Goal: Task Accomplishment & Management: Use online tool/utility

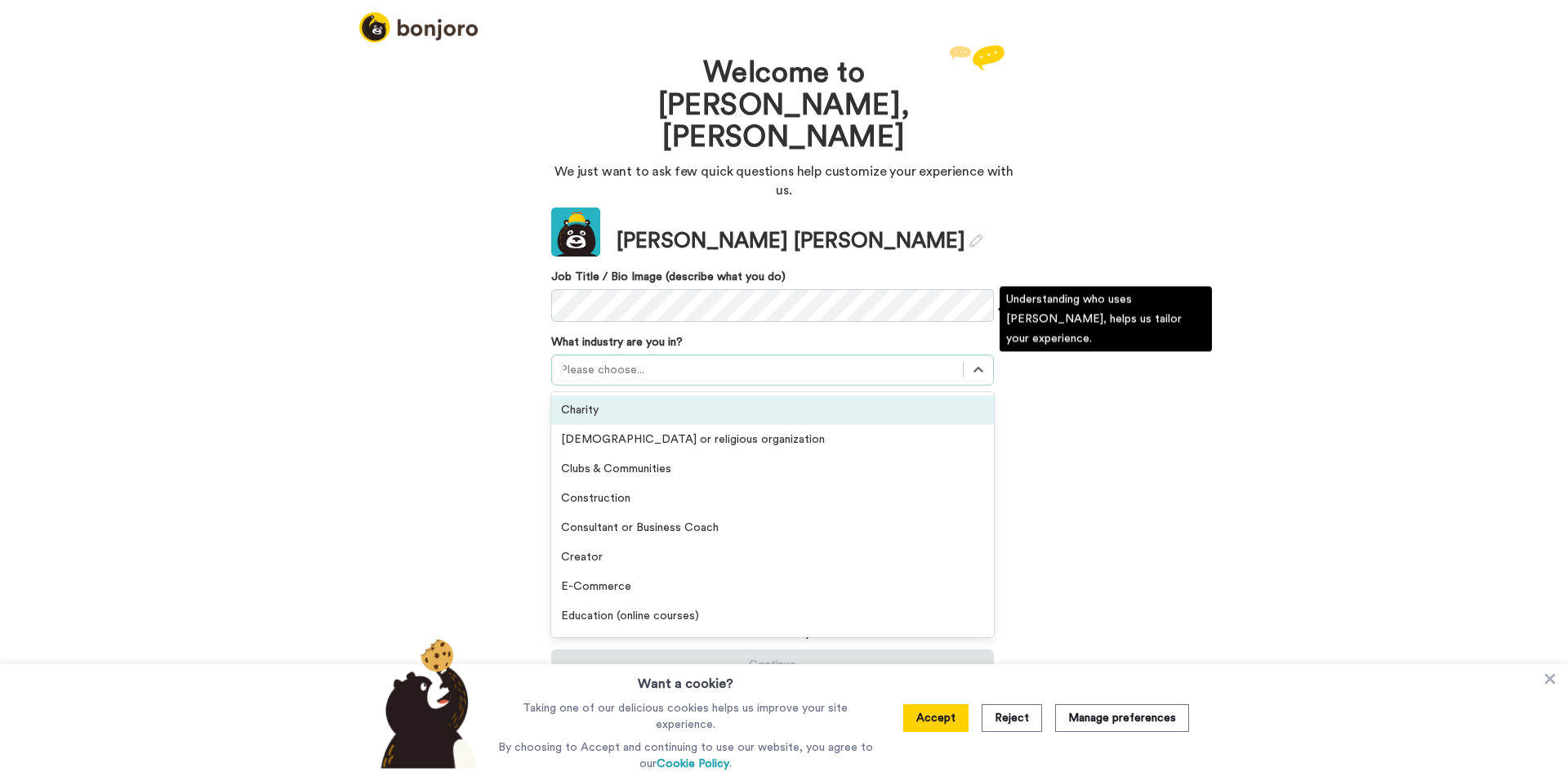
click at [574, 360] on div at bounding box center [757, 369] width 394 height 19
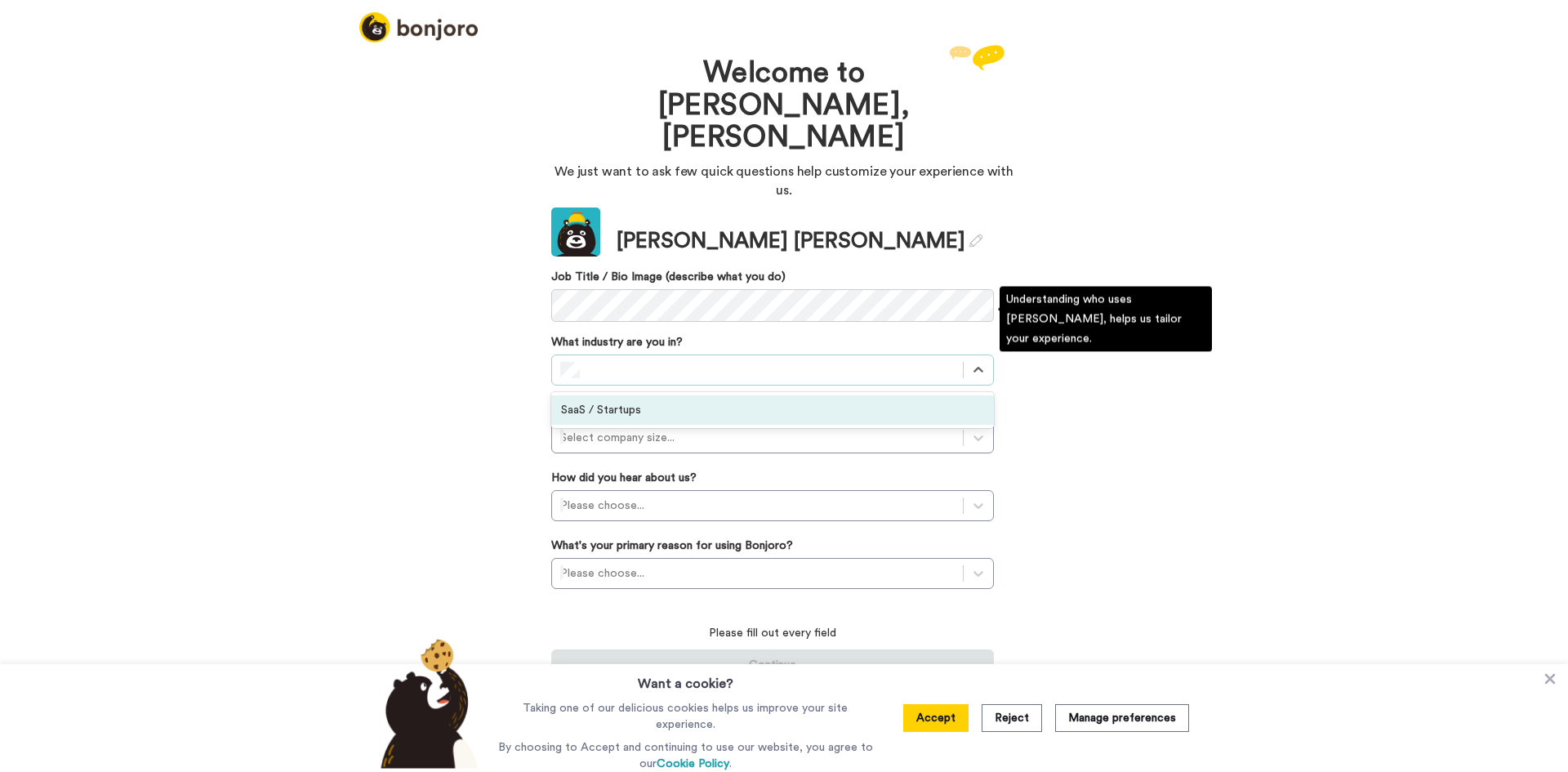
click at [608, 395] on div "SaaS / Startups" at bounding box center [772, 410] width 443 height 29
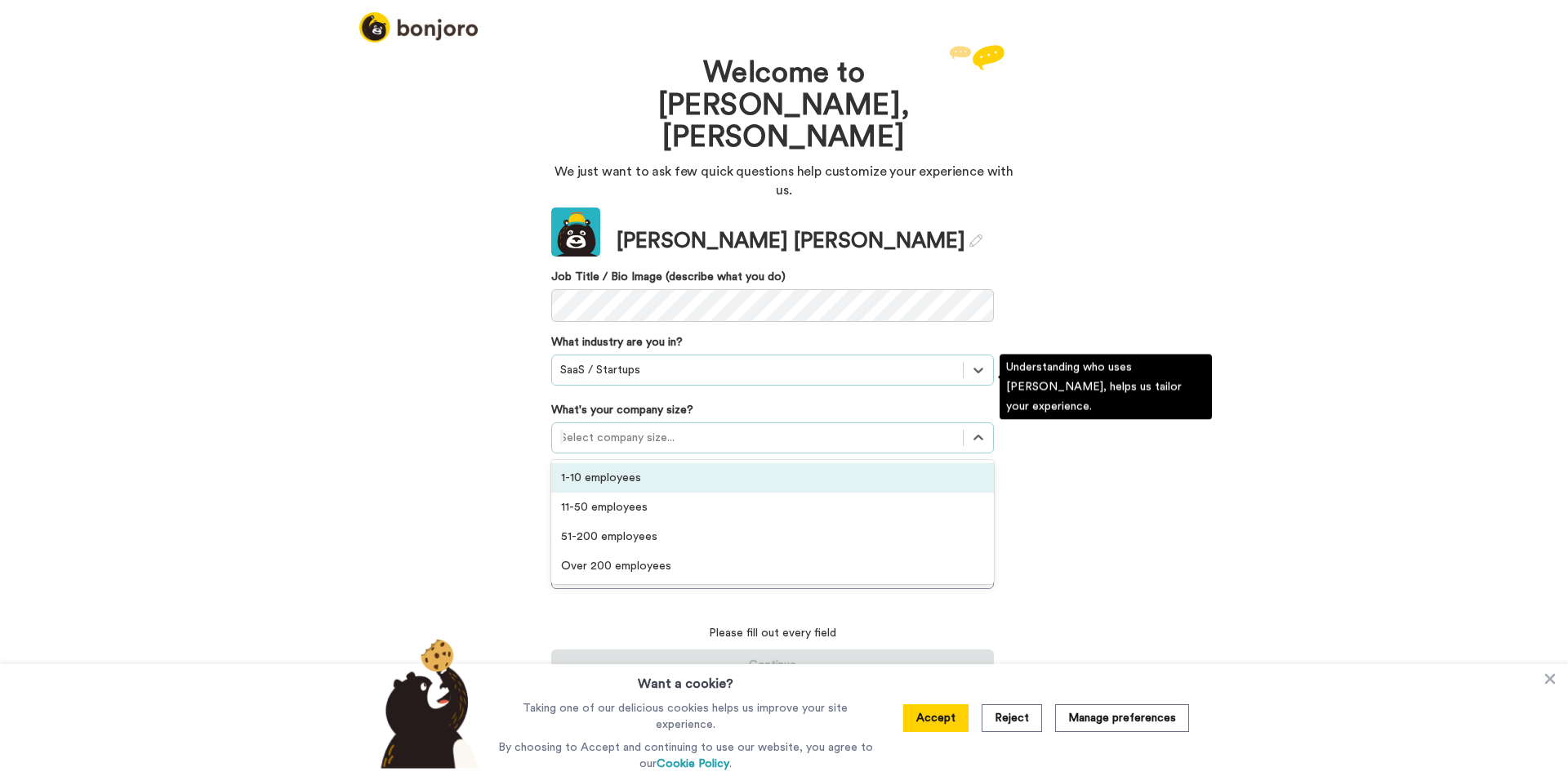
click at [610, 428] on div at bounding box center [757, 437] width 394 height 19
click at [605, 463] on div "1-10 employees" at bounding box center [772, 478] width 443 height 29
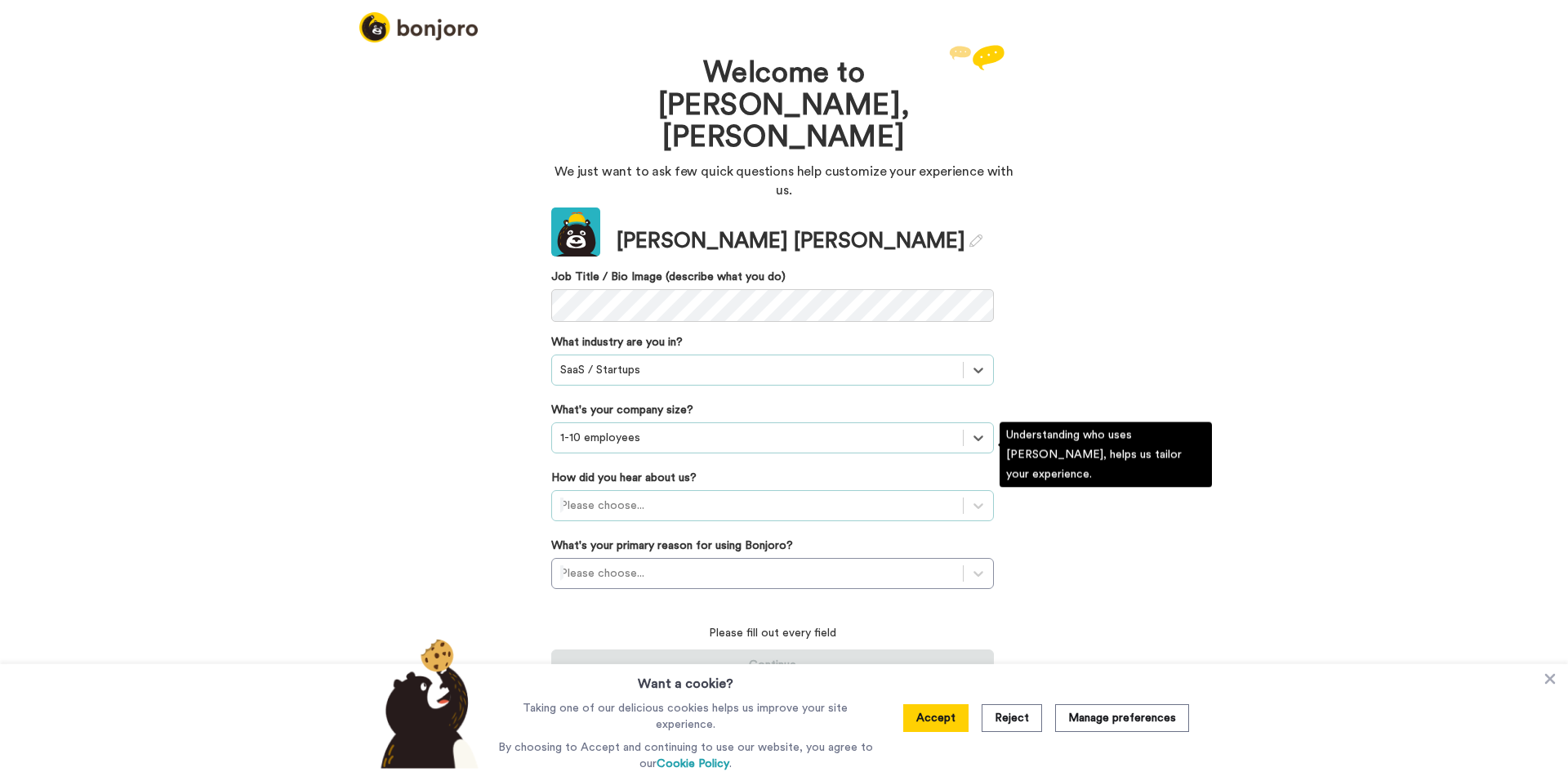
click at [600, 496] on div at bounding box center [757, 505] width 394 height 19
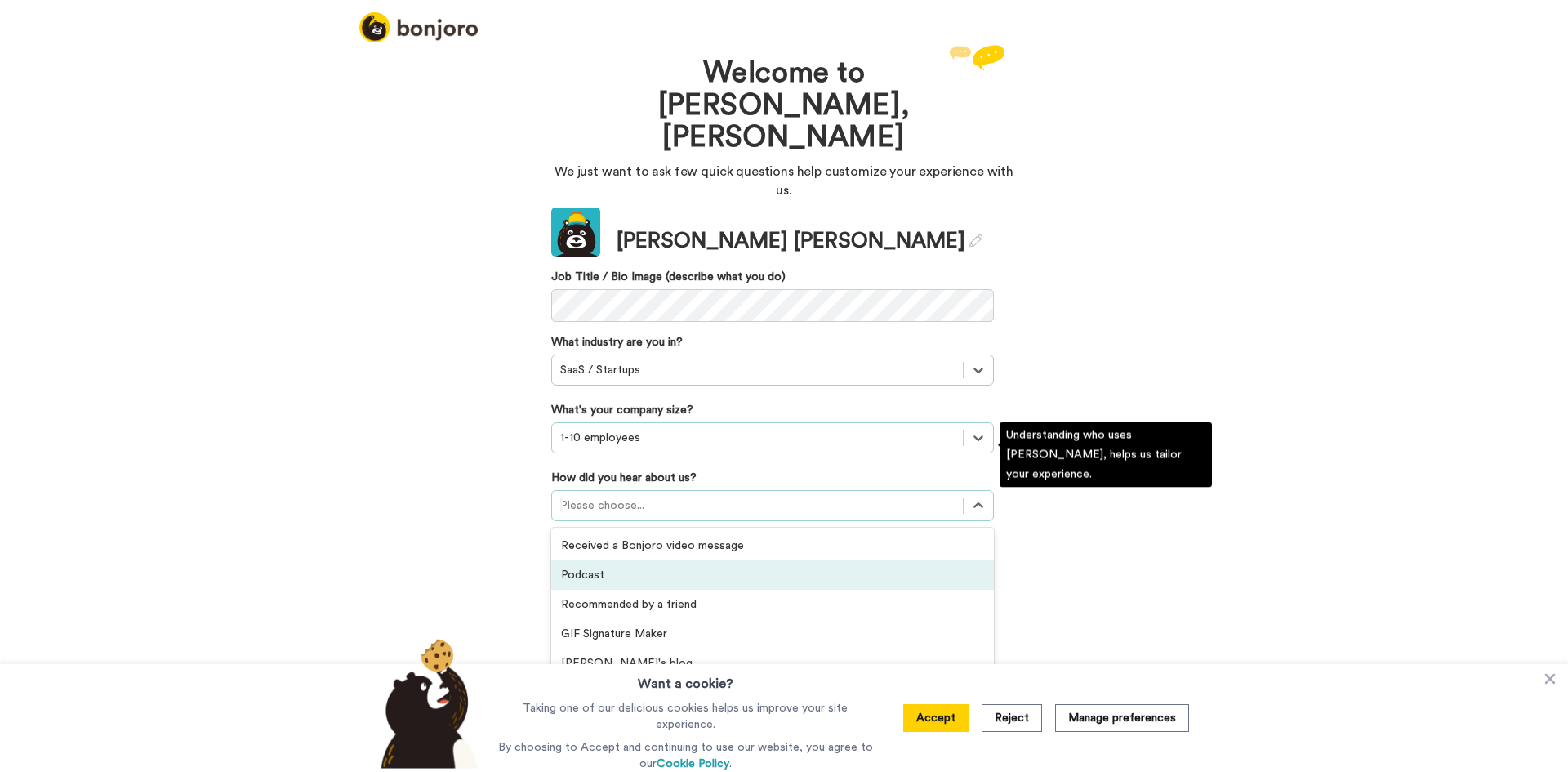
click at [599, 560] on div "Podcast" at bounding box center [772, 575] width 443 height 29
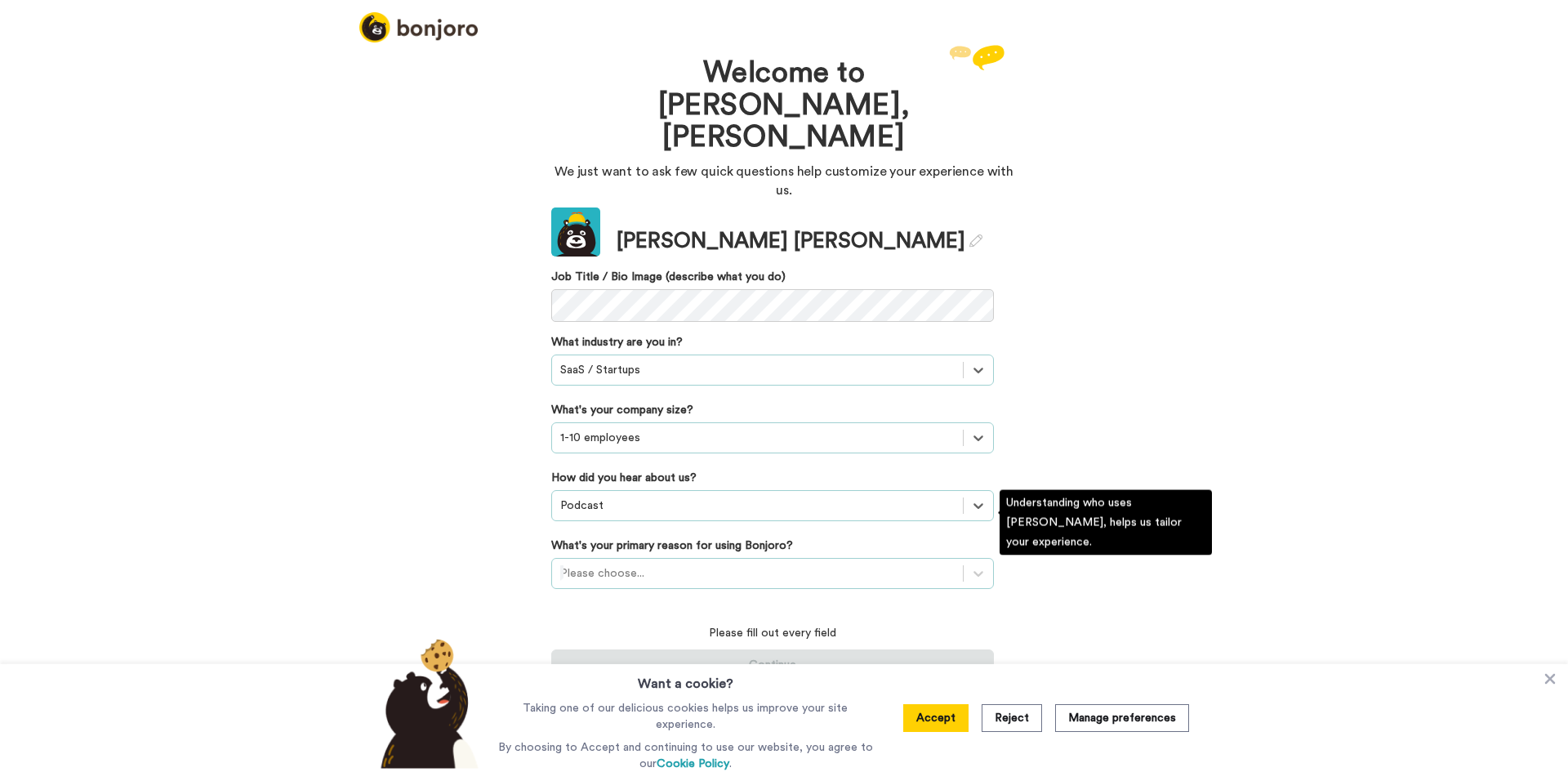
click at [601, 564] on div at bounding box center [757, 573] width 394 height 19
click at [607, 657] on div "Converting leads" at bounding box center [772, 672] width 443 height 29
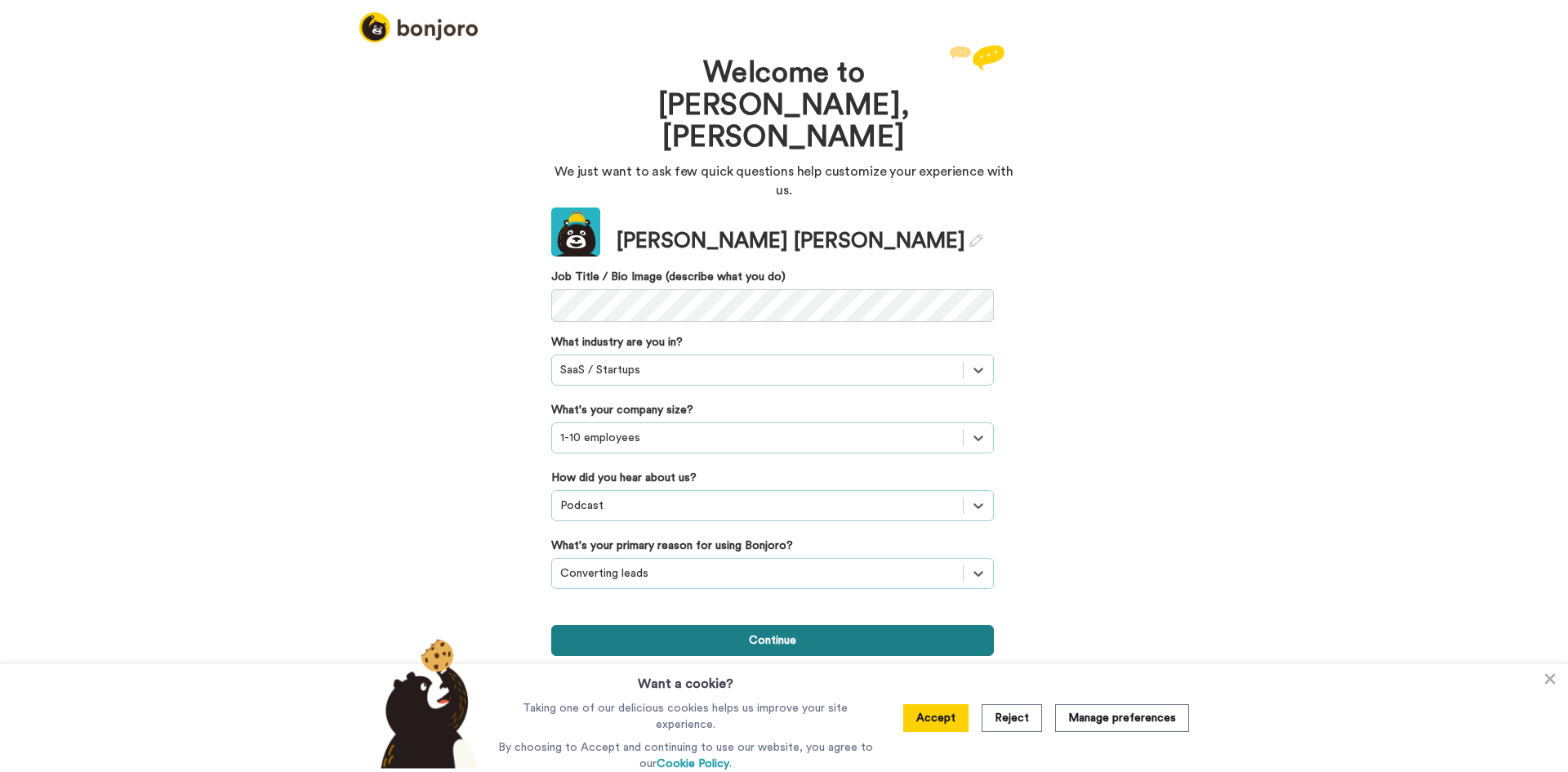
click at [682, 624] on button "Continue" at bounding box center [772, 640] width 443 height 31
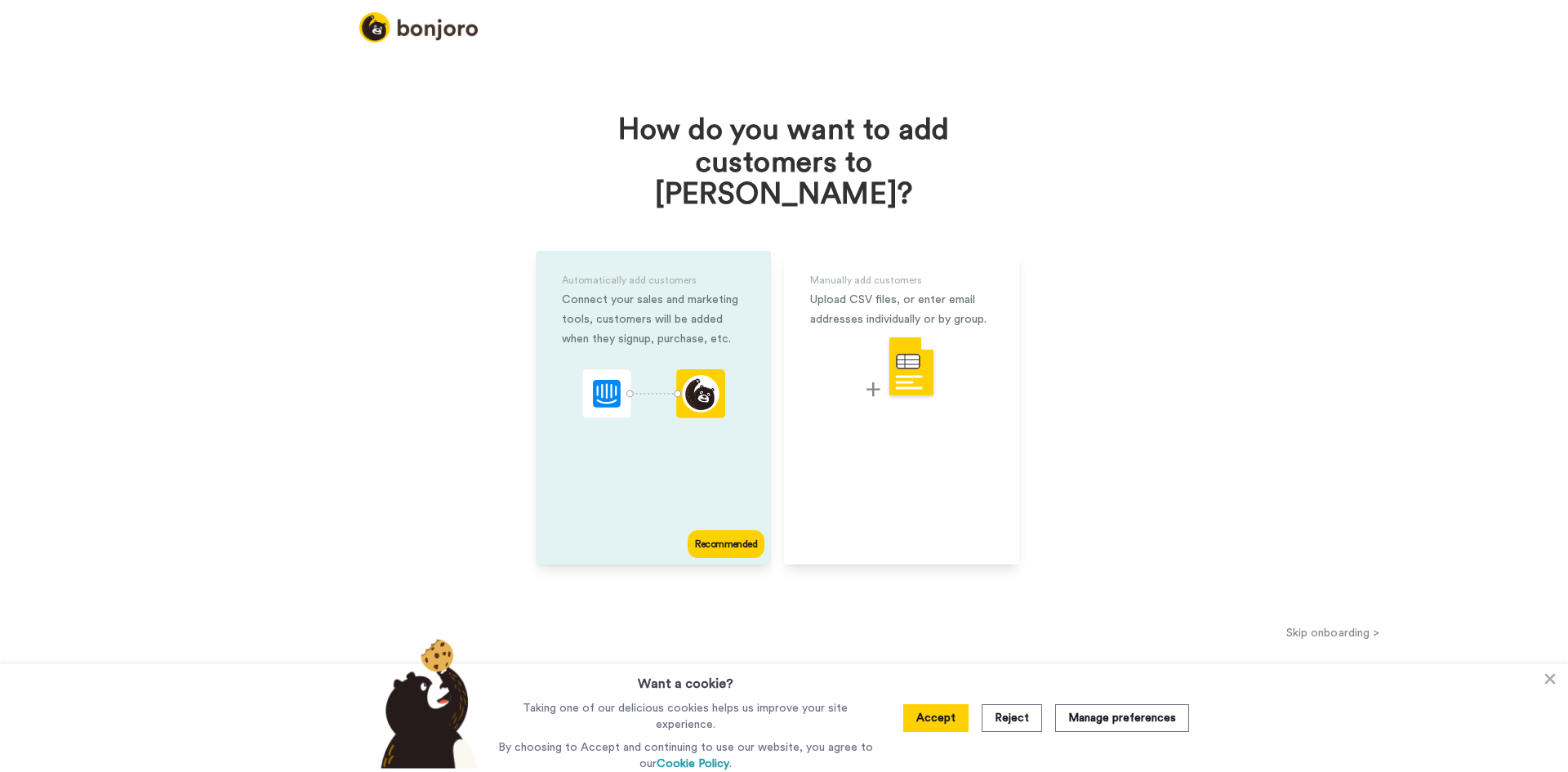
click at [704, 415] on div "Automatically add customers Connect your sales and marketing tools, customers w…" at bounding box center [653, 407] width 236 height 314
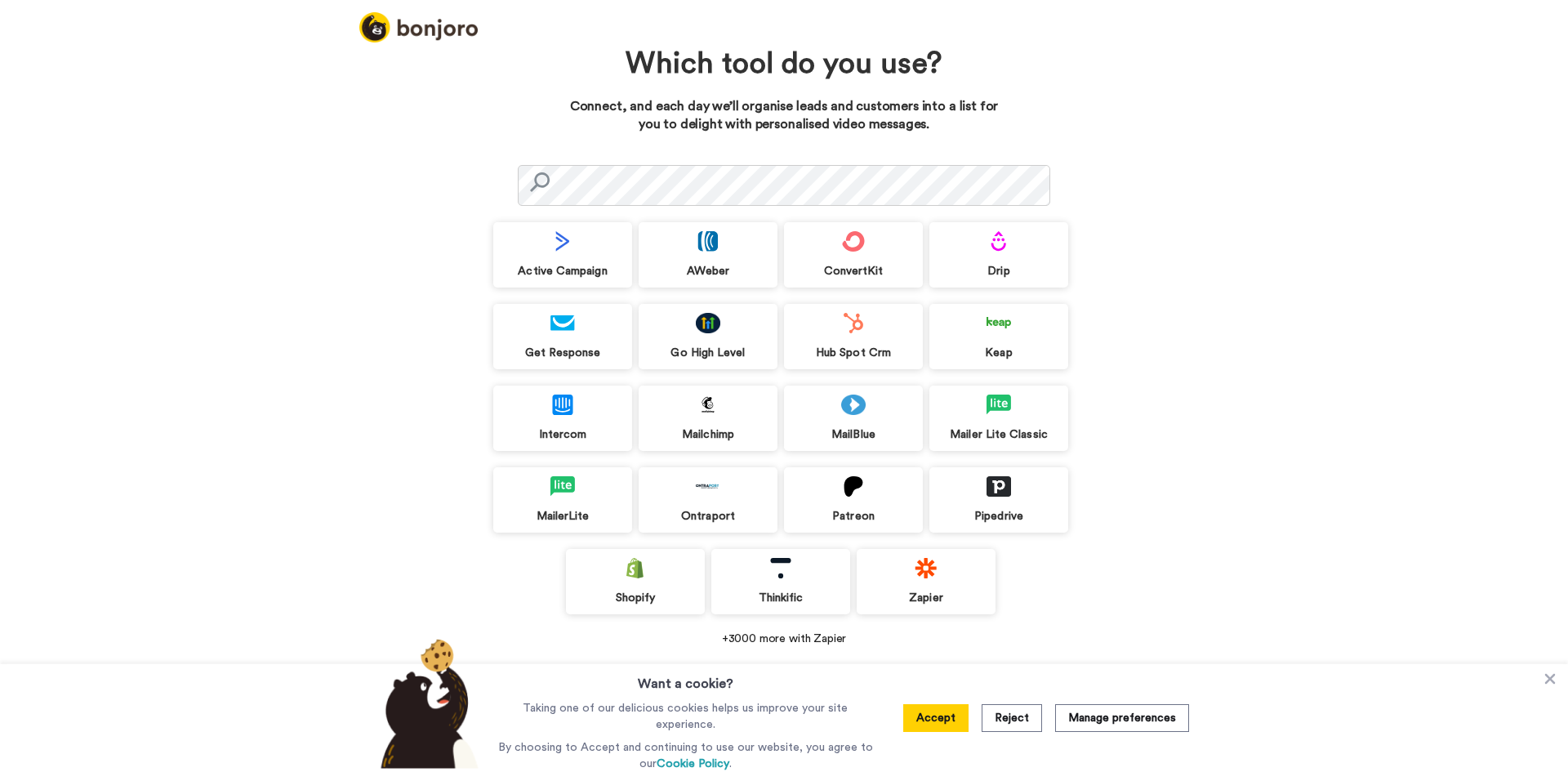
click at [727, 345] on div "Go High Level" at bounding box center [708, 336] width 138 height 65
click at [956, 739] on div "Accept Reject Manage preferences" at bounding box center [1046, 718] width 312 height 108
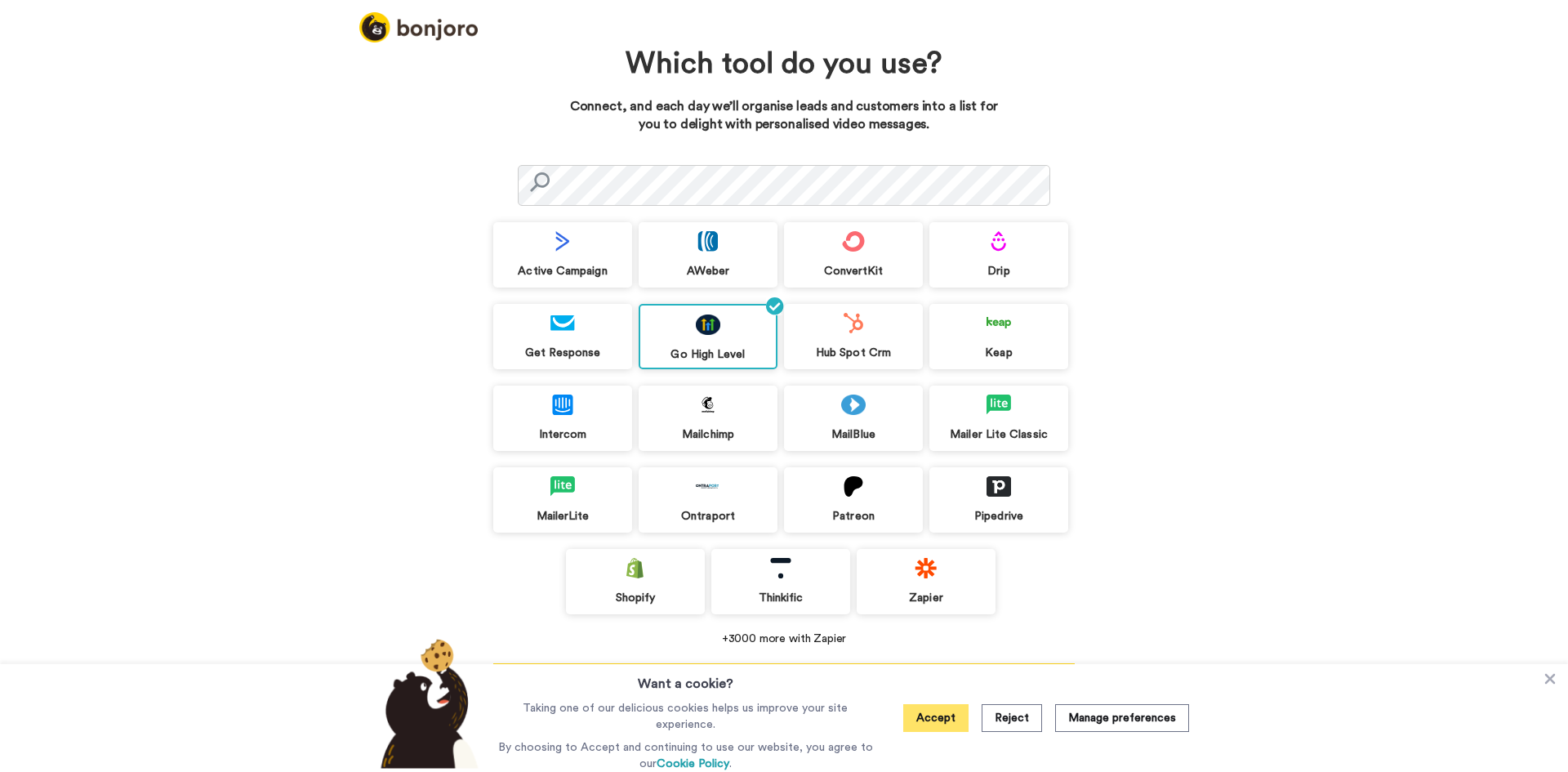
click at [954, 728] on button "Accept" at bounding box center [935, 718] width 65 height 28
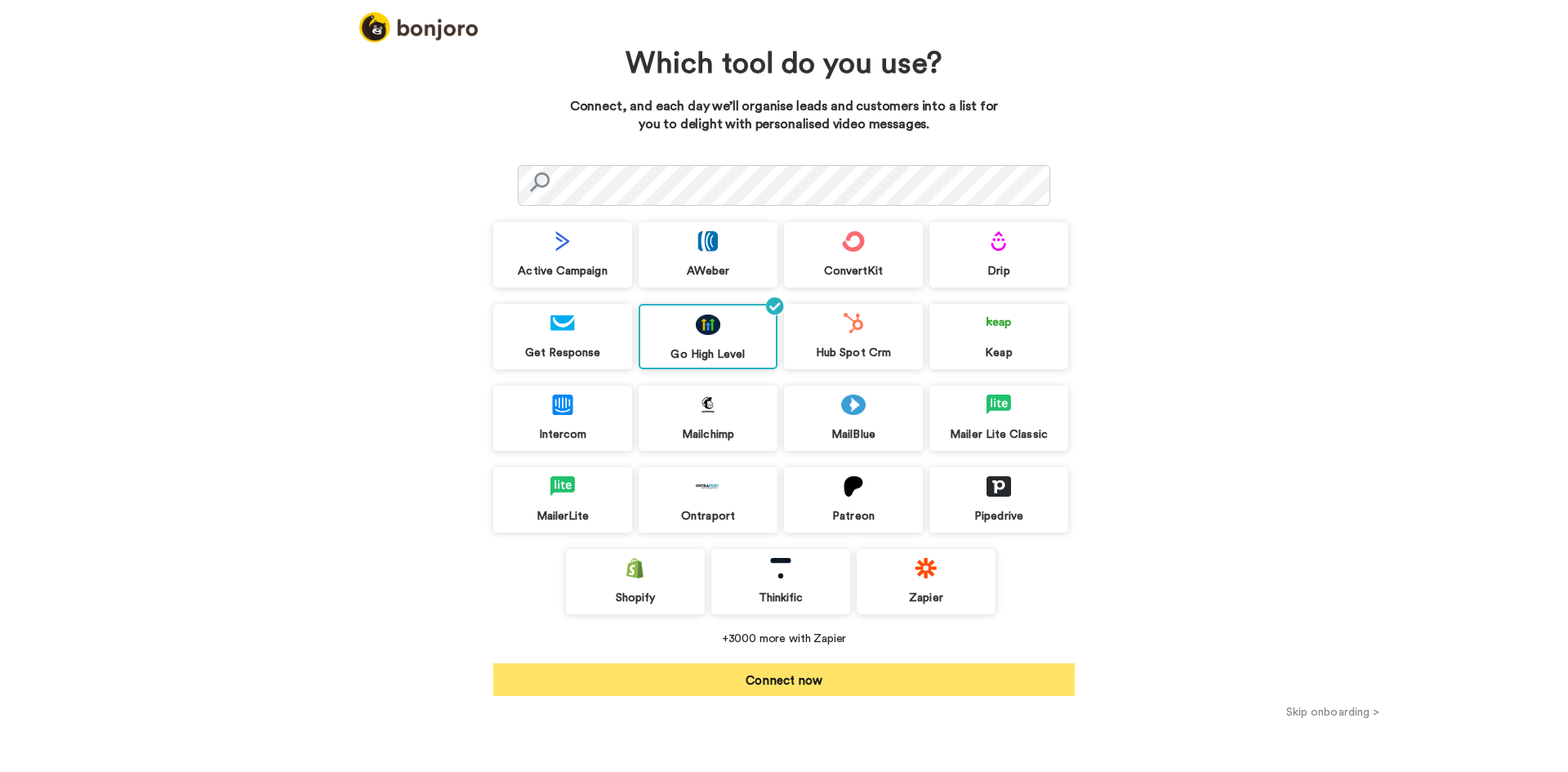
click at [901, 682] on button "Connect now" at bounding box center [784, 679] width 581 height 33
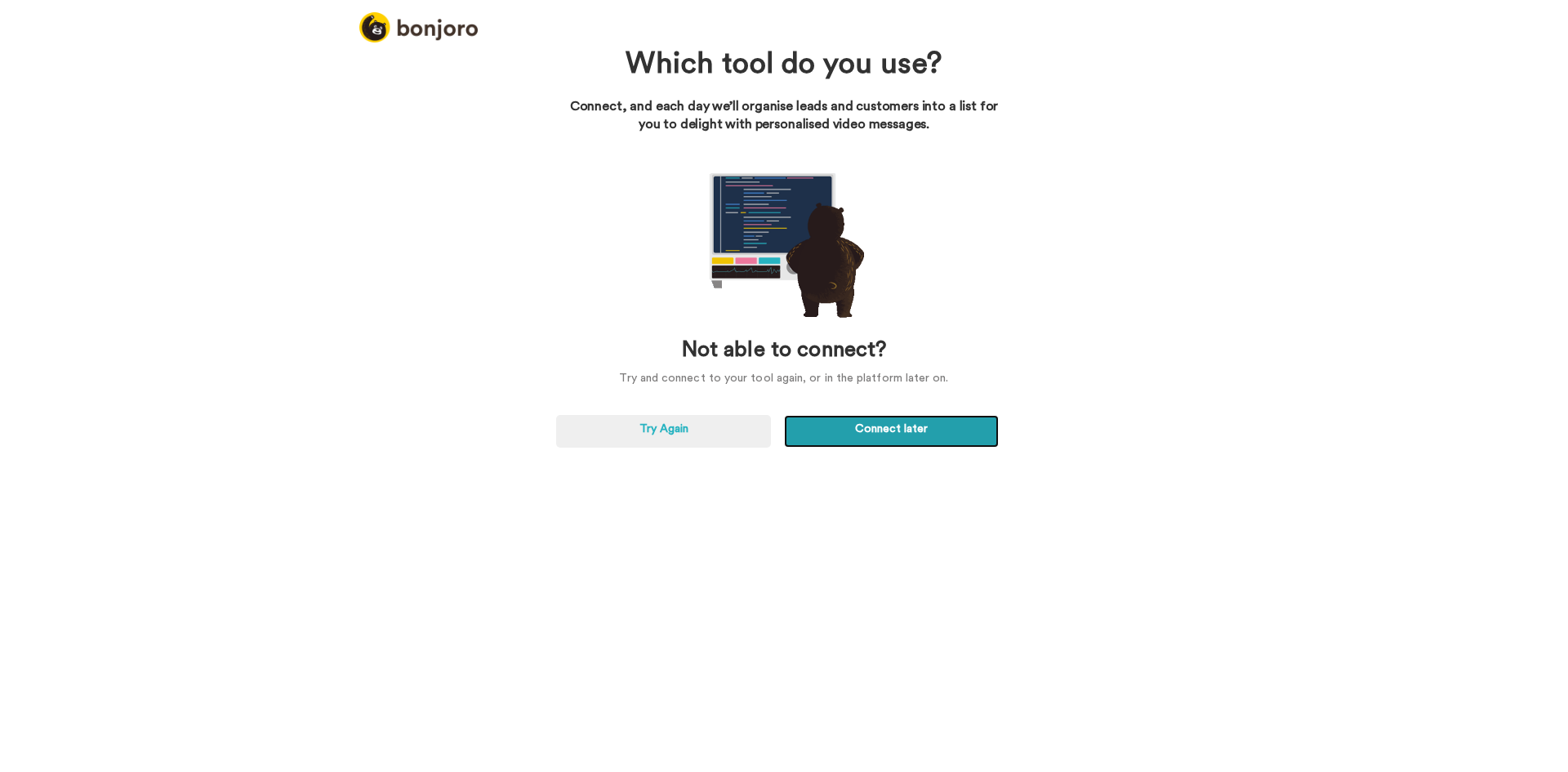
click at [833, 425] on link "Connect later" at bounding box center [891, 432] width 215 height 33
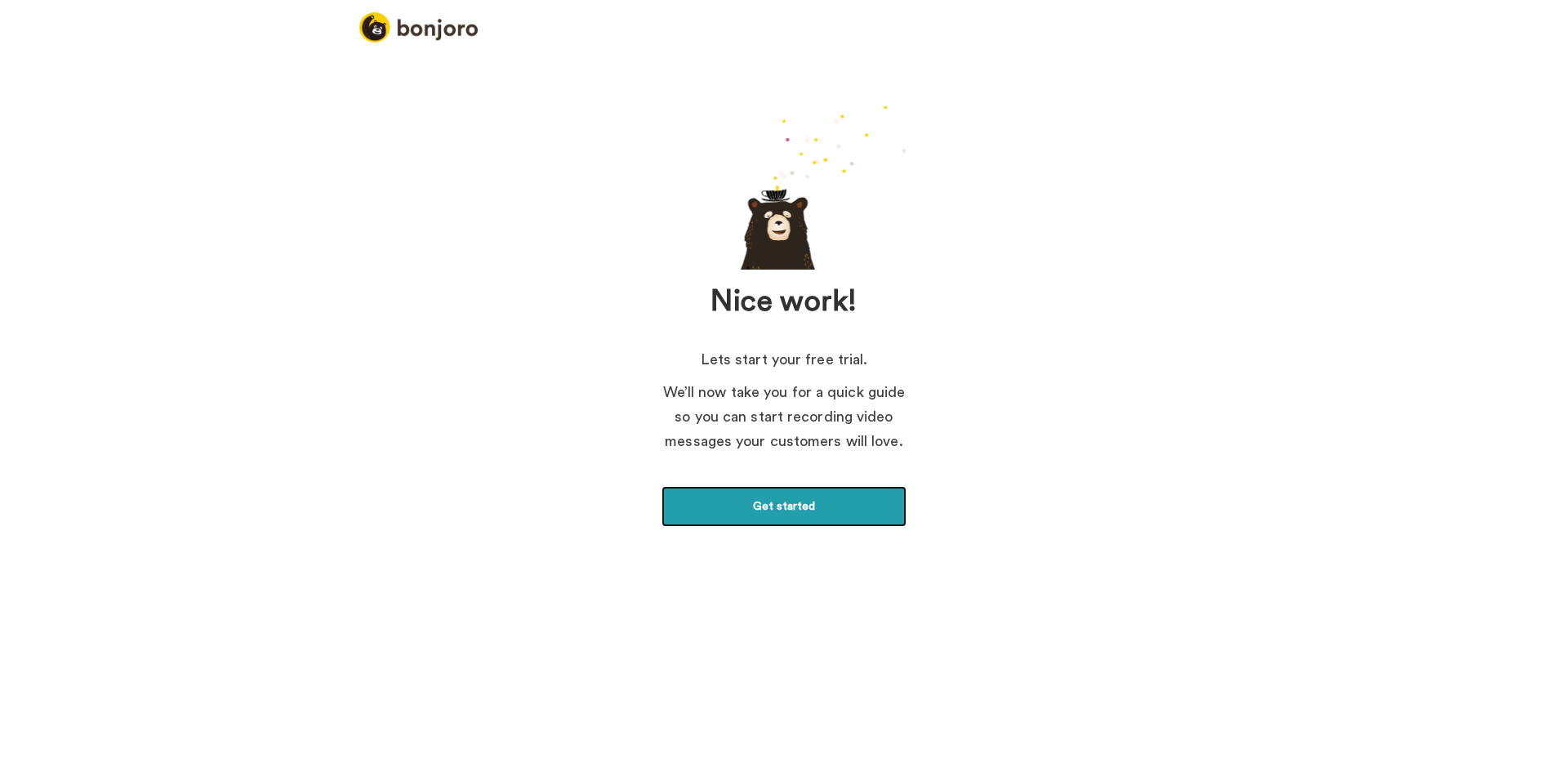
click at [777, 518] on link "Get started" at bounding box center [784, 506] width 245 height 41
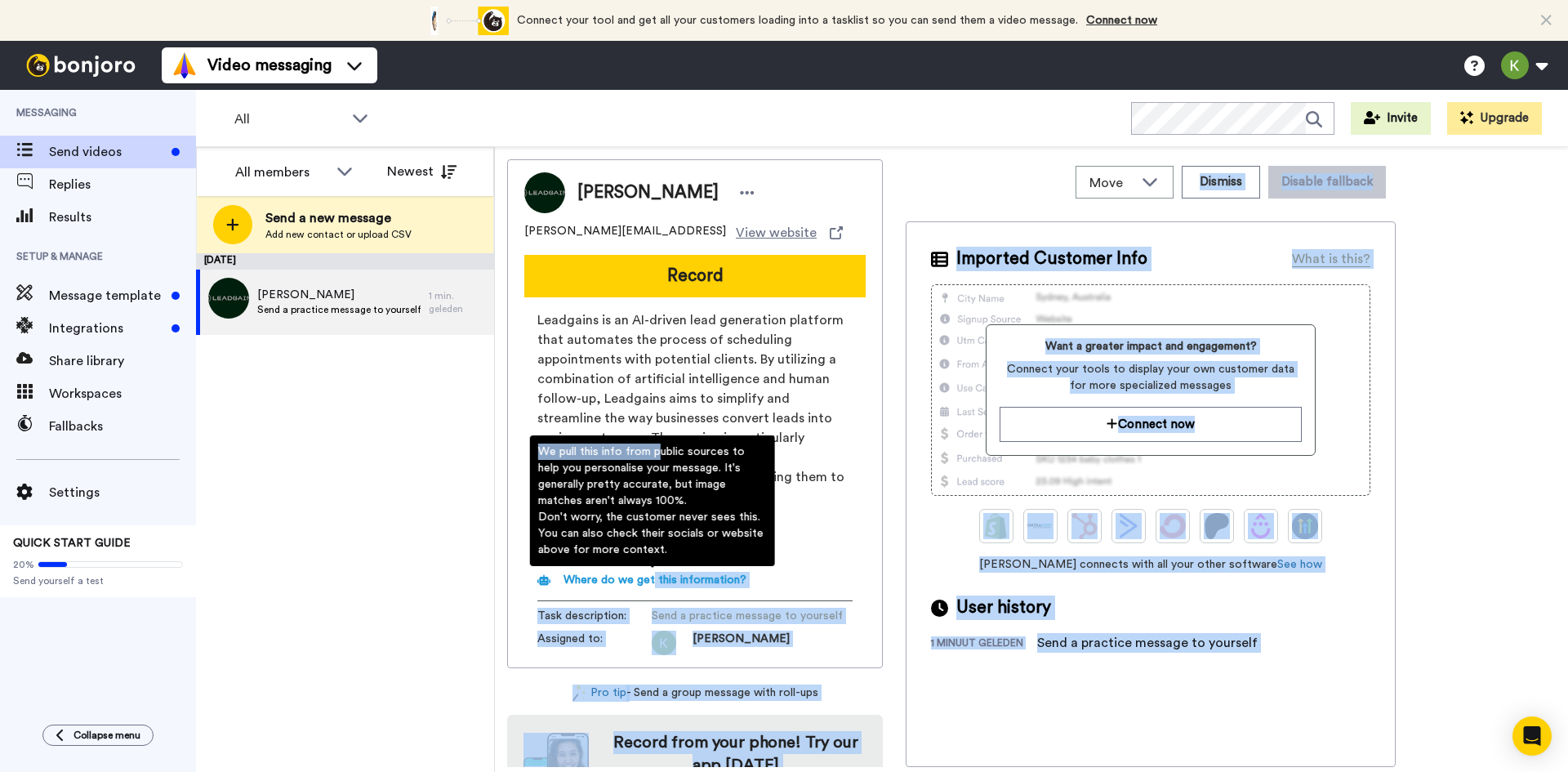
drag, startPoint x: 653, startPoint y: 577, endPoint x: 652, endPoint y: 397, distance: 180.0
click at [652, 397] on div "Leadgains is an AI-driven lead generation platform that automates the process o…" at bounding box center [695, 449] width 315 height 278
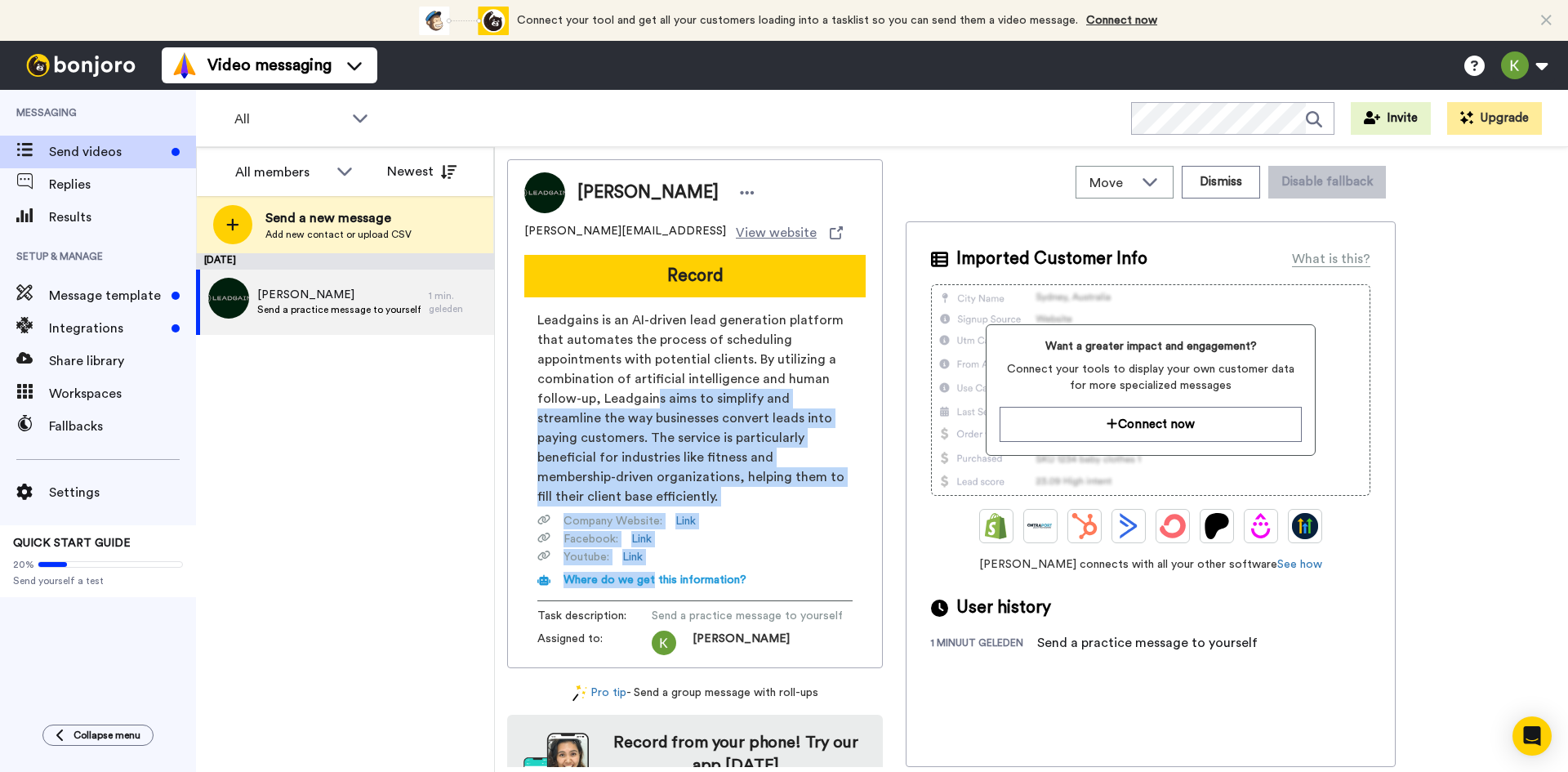
click at [652, 397] on span "Leadgains is an AI-driven lead generation platform that automates the process o…" at bounding box center [695, 409] width 315 height 196
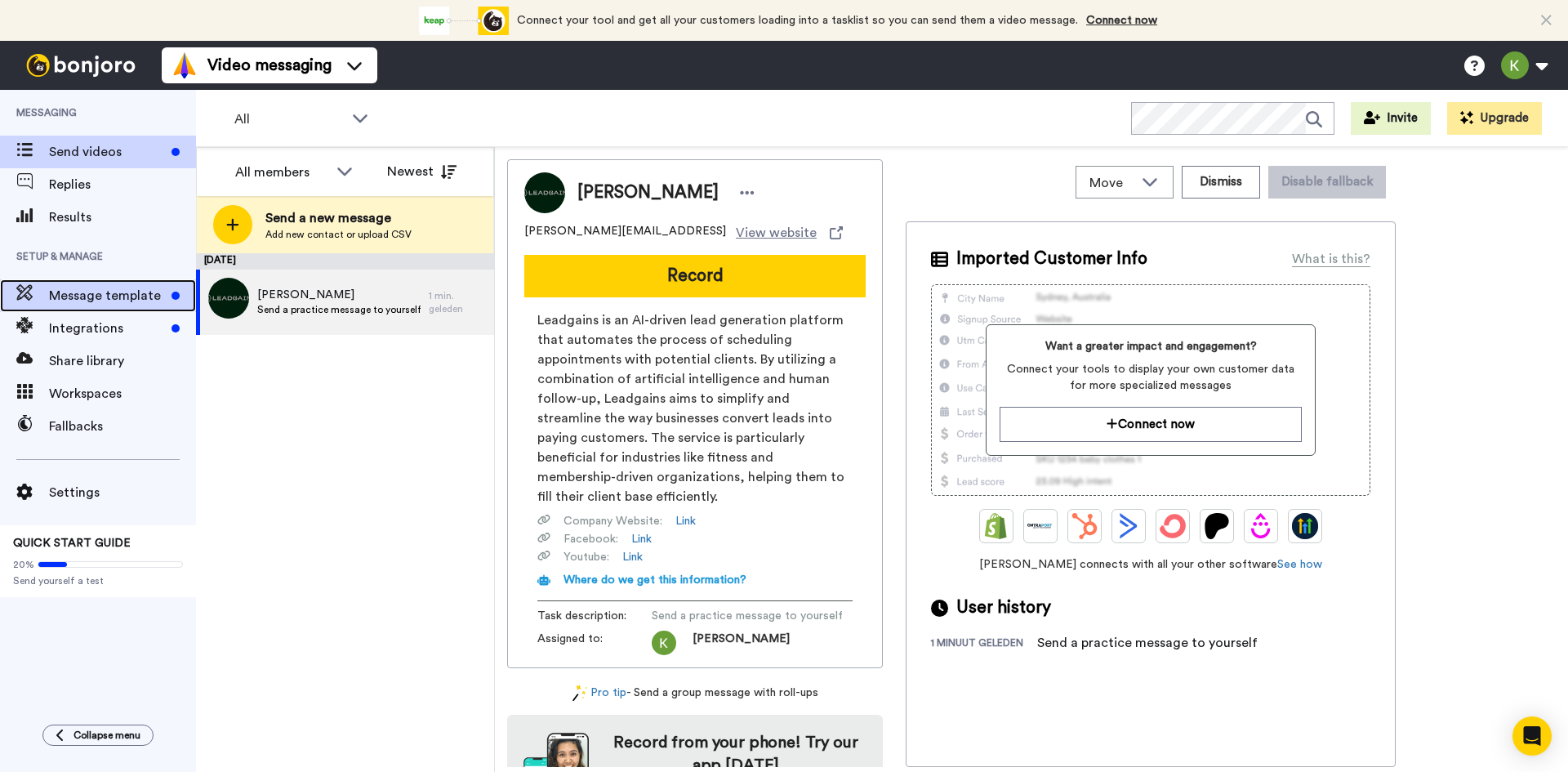
click at [101, 298] on span "Message template" at bounding box center [106, 295] width 116 height 19
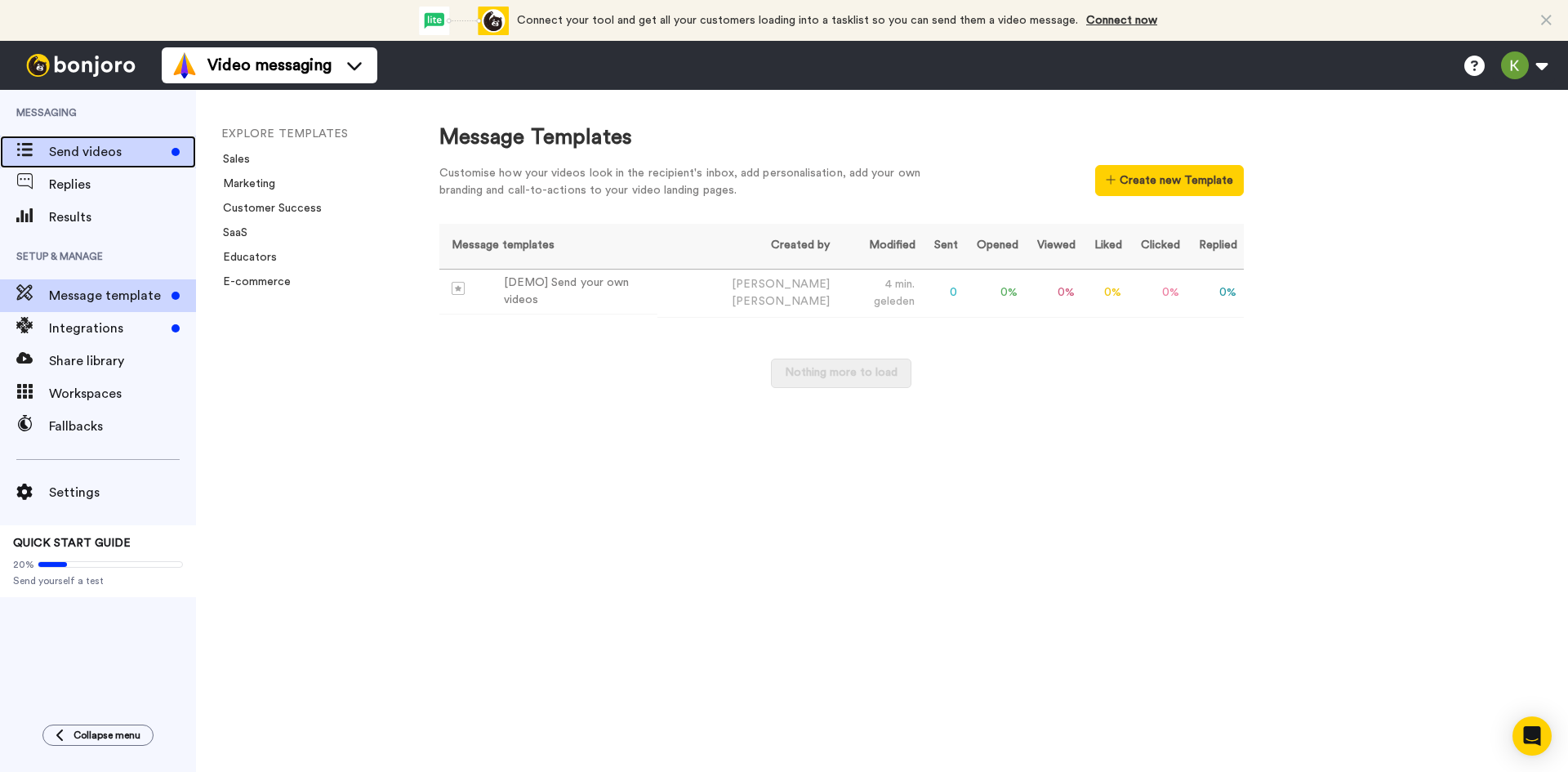
click at [105, 156] on span "Send videos" at bounding box center [106, 151] width 116 height 19
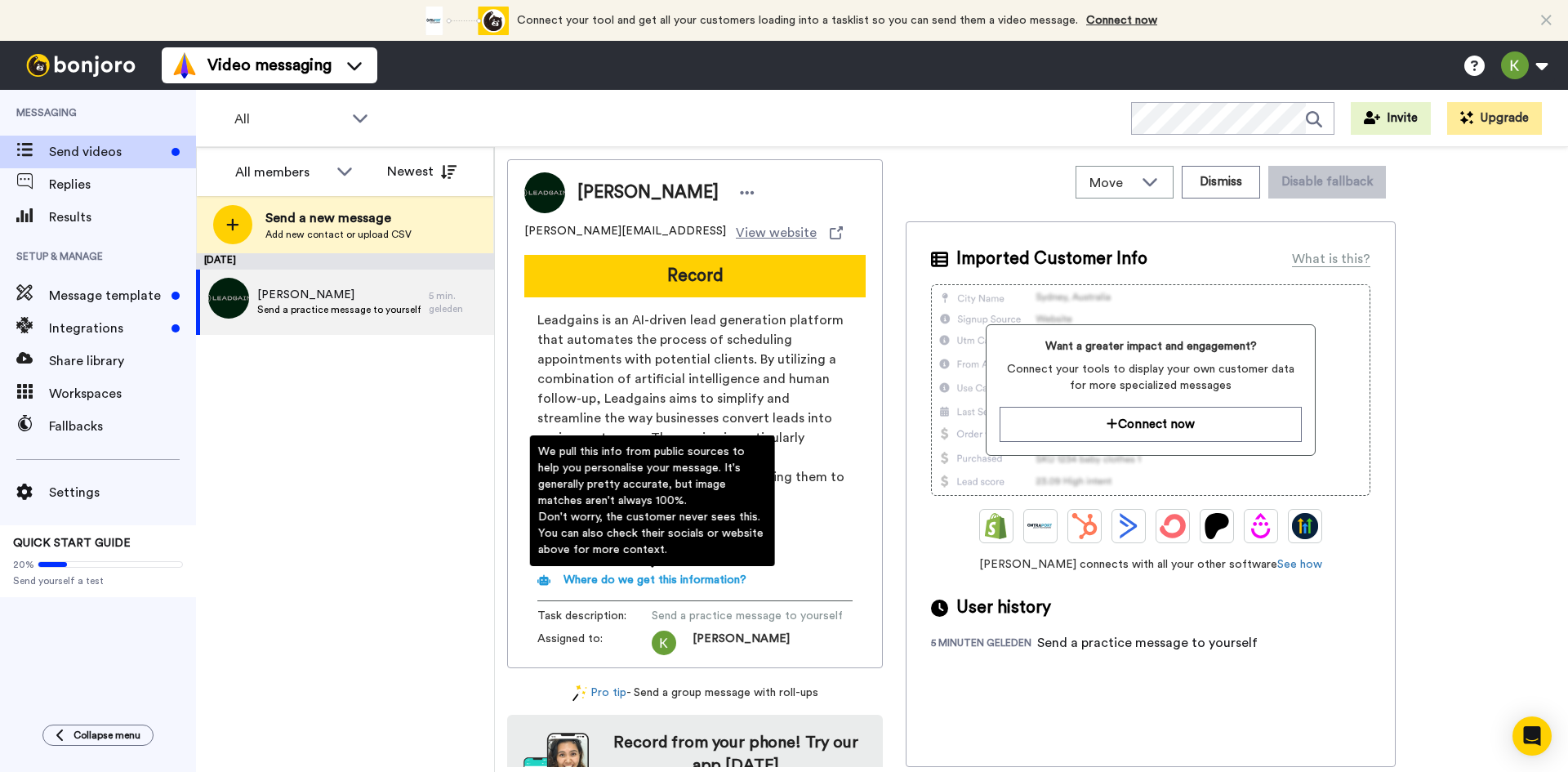
scroll to position [72, 0]
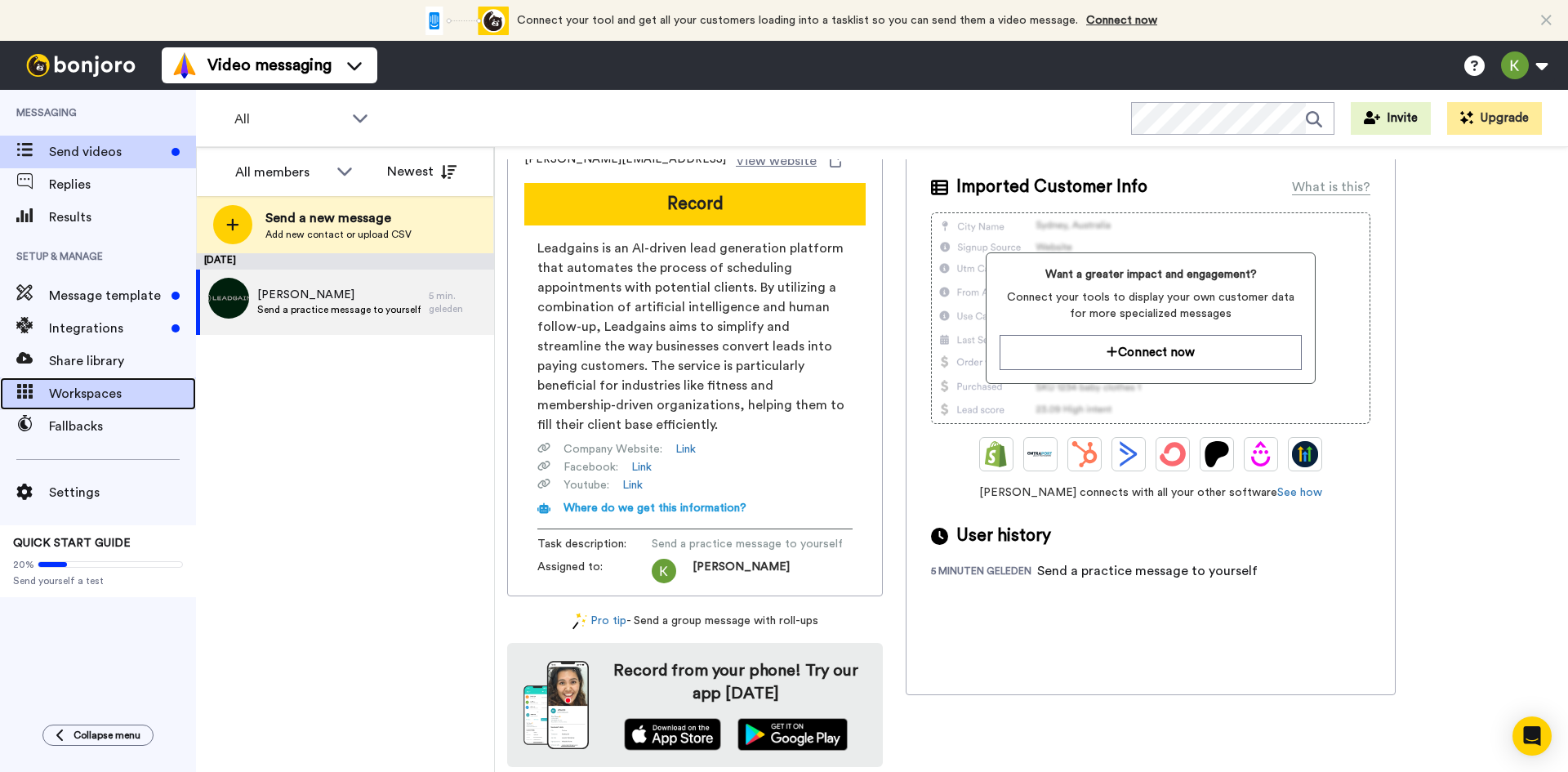
click at [116, 403] on div "Workspaces" at bounding box center [98, 394] width 196 height 33
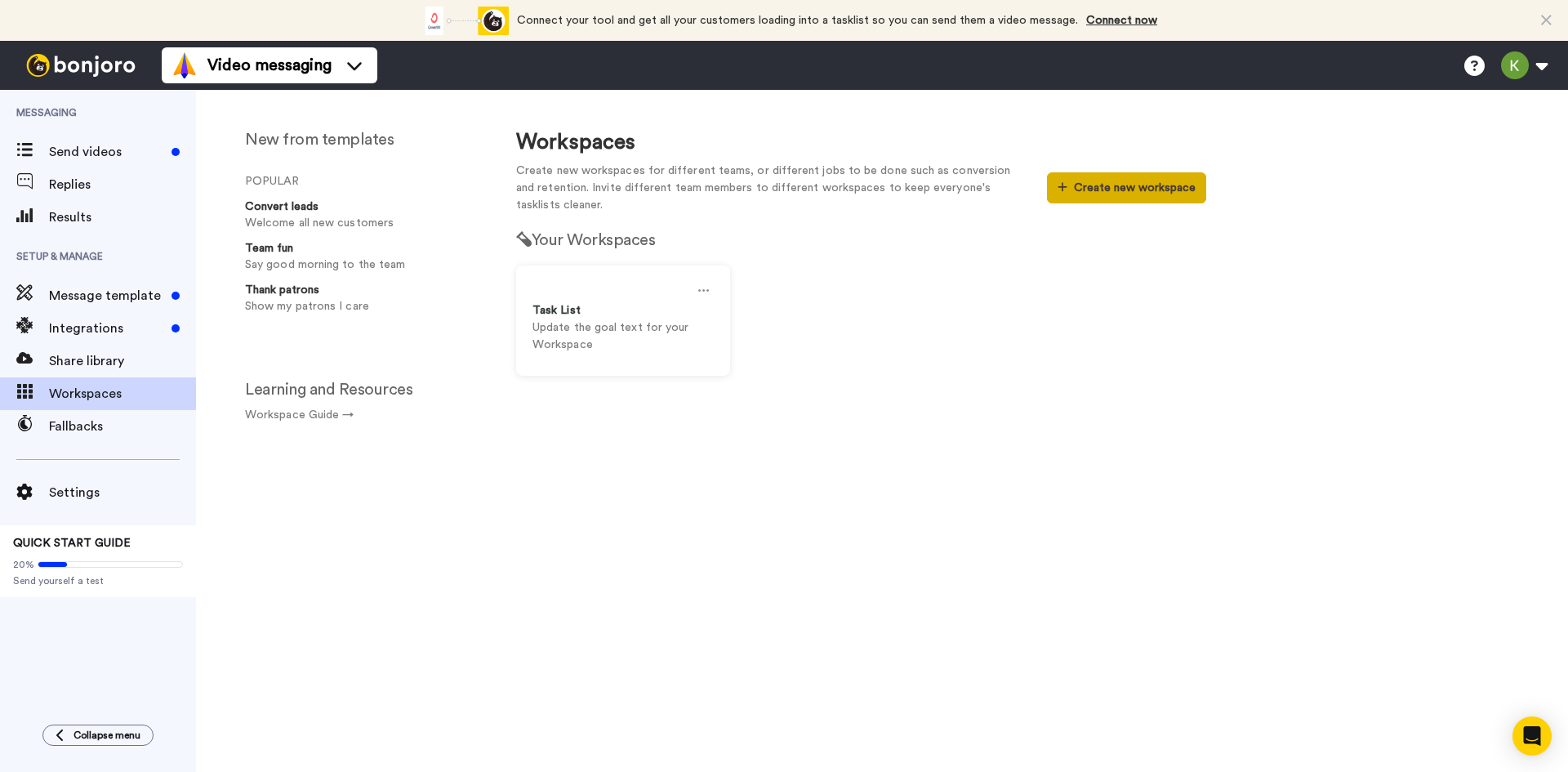
click at [1094, 191] on button "Create new workspace" at bounding box center [1127, 188] width 160 height 31
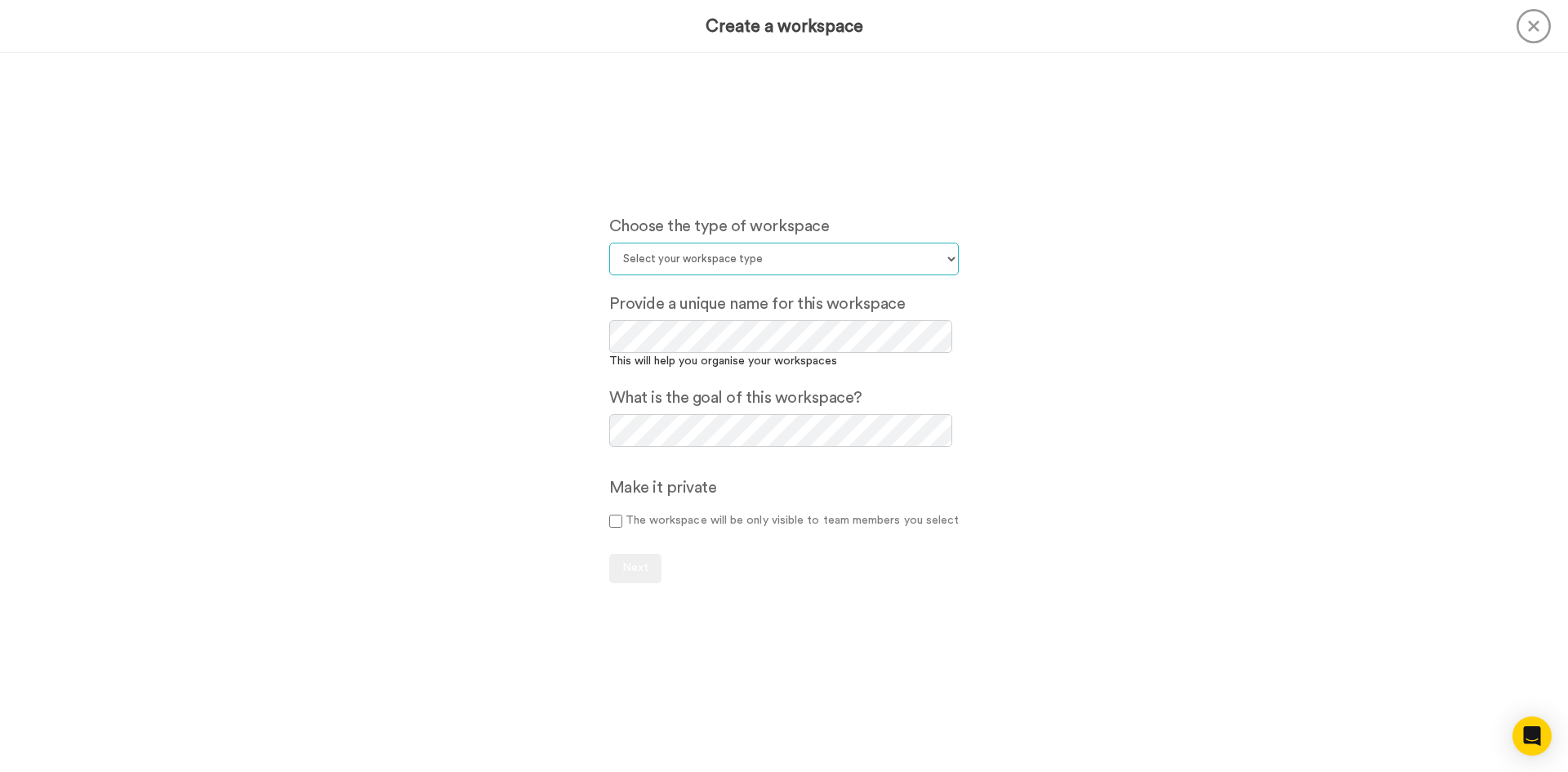
click at [778, 272] on select "Select your workspace type Default Onboarding Activation Retention Team updates…" at bounding box center [785, 259] width 350 height 33
select select "Lead Conversion"
click at [610, 243] on select "Select your workspace type Default Onboarding Activation Retention Team updates…" at bounding box center [785, 259] width 350 height 33
click at [522, 339] on div "Choose the type of workspace Select your workspace type Default Onboarding Acti…" at bounding box center [784, 413] width 1568 height 719
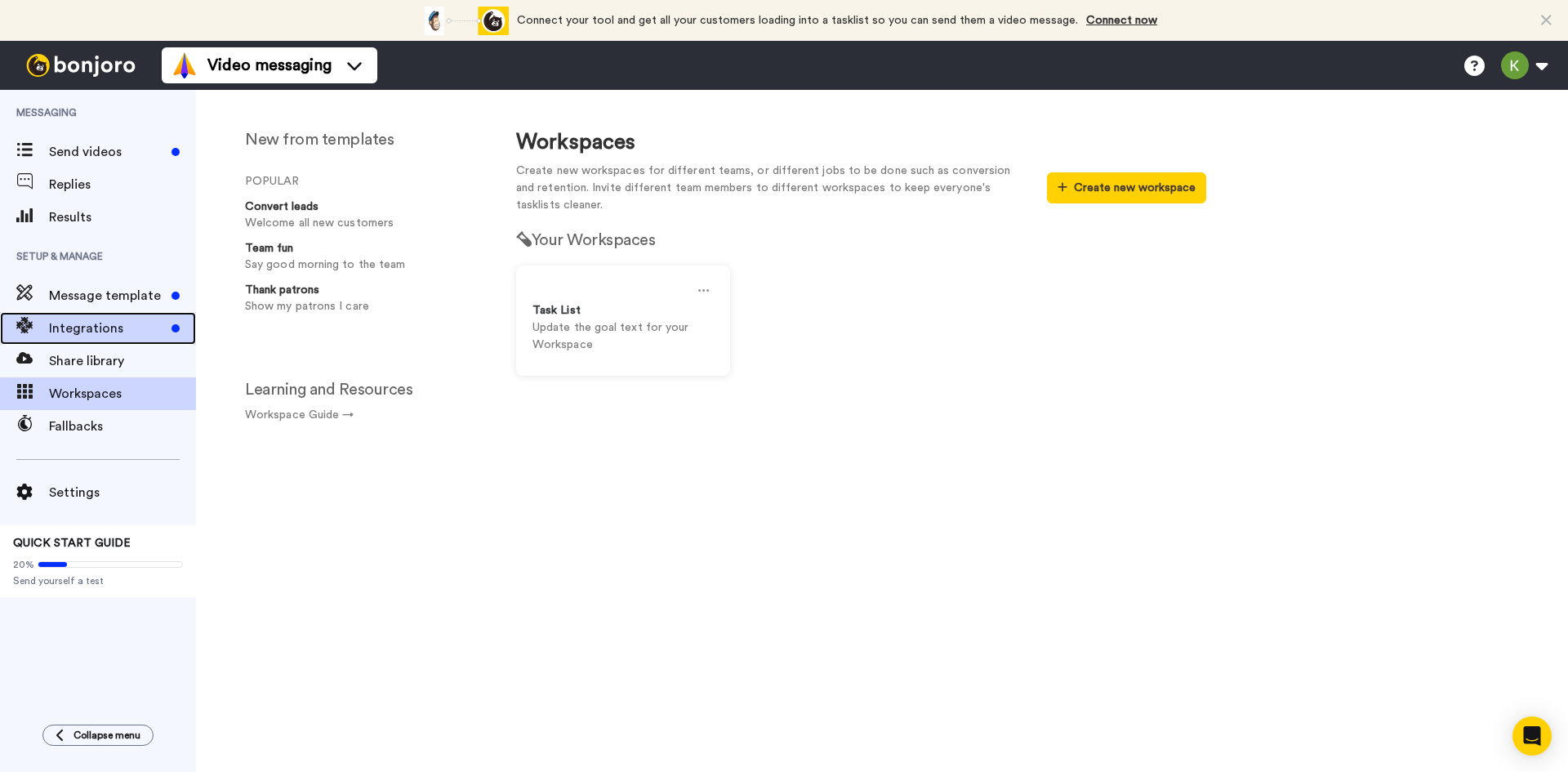
click at [106, 330] on span "Integrations" at bounding box center [106, 327] width 116 height 19
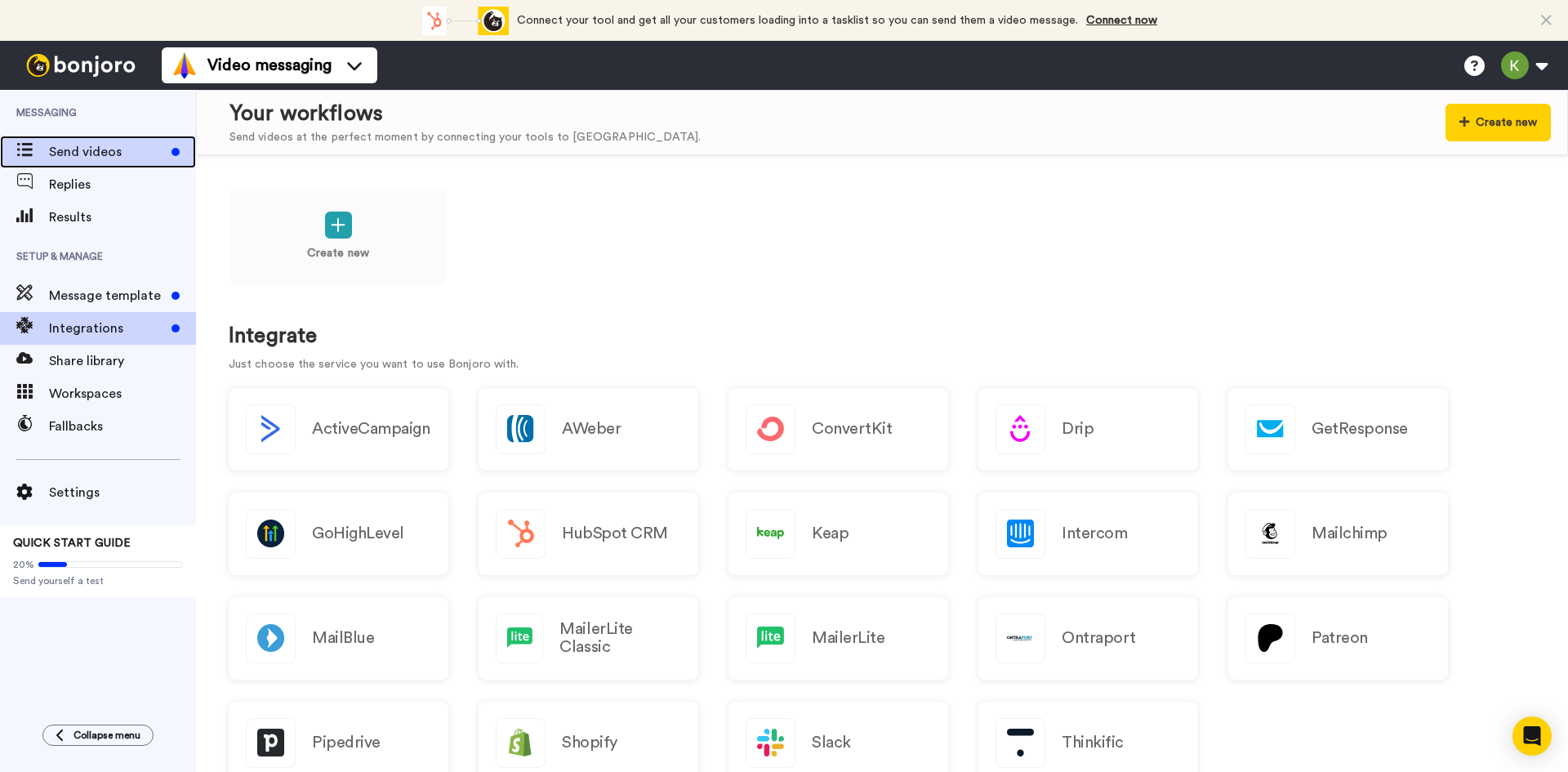
click at [73, 155] on span "Send videos" at bounding box center [106, 151] width 116 height 19
